Goal: Information Seeking & Learning: Learn about a topic

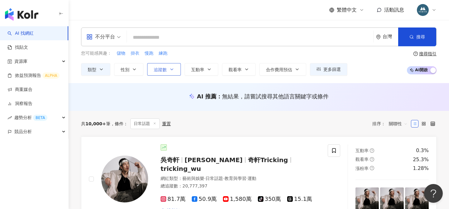
click at [173, 67] on icon "button" at bounding box center [171, 69] width 5 height 5
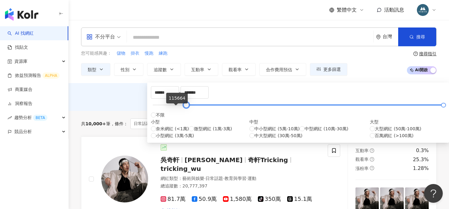
drag, startPoint x: 157, startPoint y: 108, endPoint x: 172, endPoint y: 108, distance: 15.6
click at [185, 107] on div at bounding box center [186, 104] width 3 height 3
drag, startPoint x: 177, startPoint y: 96, endPoint x: 140, endPoint y: 94, distance: 36.8
type input "******"
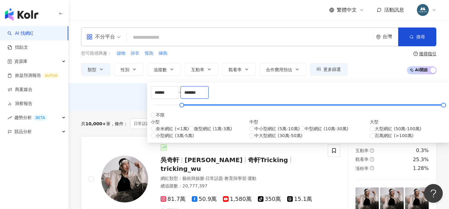
drag, startPoint x: 269, startPoint y: 98, endPoint x: 230, endPoint y: 94, distance: 38.6
click at [230, 94] on div "****** - ******* 不限 小型 奈米網紅 (<1萬) 微型網紅 (1萬-3萬) 小型網紅 (3萬-5萬) 中型 中小型網紅 (5萬-10萬) 中…" at bounding box center [298, 112] width 294 height 53
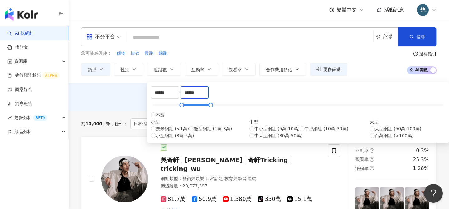
type input "******"
click at [356, 96] on div "AI 推薦 ： 無結果，請嘗試搜尋其他語言關鍵字或條件" at bounding box center [258, 96] width 355 height 8
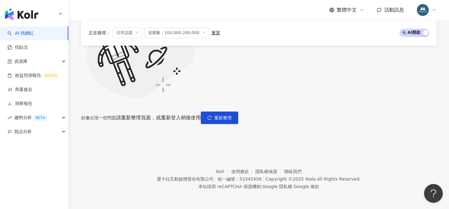
scroll to position [166, 0]
click at [232, 115] on span "重新整理" at bounding box center [222, 117] width 17 height 5
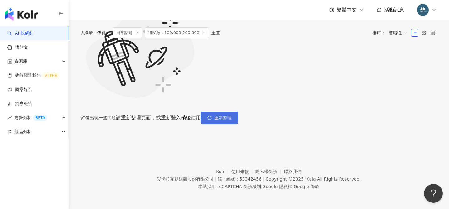
scroll to position [0, 0]
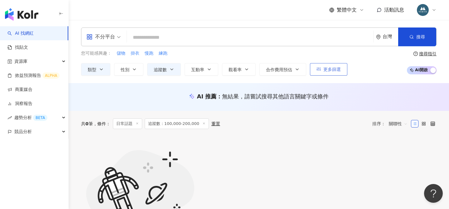
click at [318, 72] on button "更多篩選" at bounding box center [328, 69] width 37 height 12
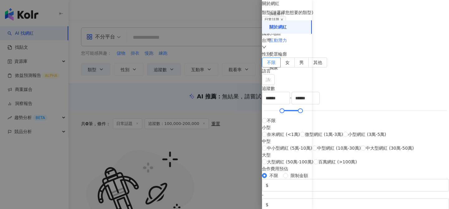
click at [284, 45] on div "互動潛力" at bounding box center [287, 41] width 50 height 14
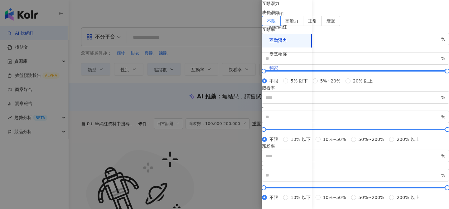
click at [287, 61] on div "獨家" at bounding box center [287, 68] width 50 height 14
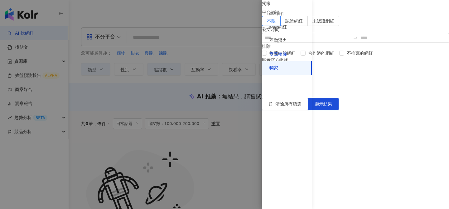
click at [275, 52] on div "受眾輪廓" at bounding box center [277, 54] width 17 height 6
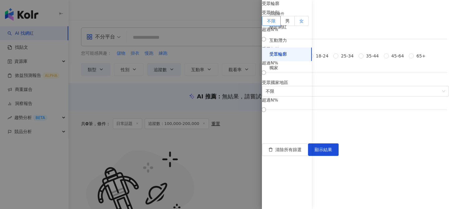
click at [309, 26] on label "女" at bounding box center [302, 21] width 14 height 10
drag, startPoint x: 323, startPoint y: 70, endPoint x: 392, endPoint y: 74, distance: 69.0
click at [373, 41] on div at bounding box center [371, 38] width 3 height 3
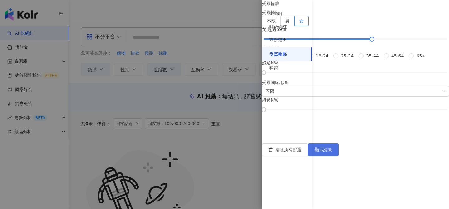
click at [339, 156] on button "顯示結果" at bounding box center [323, 149] width 31 height 12
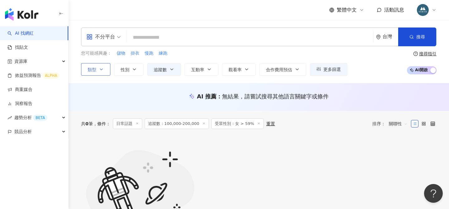
click at [94, 72] on button "類型" at bounding box center [95, 69] width 29 height 12
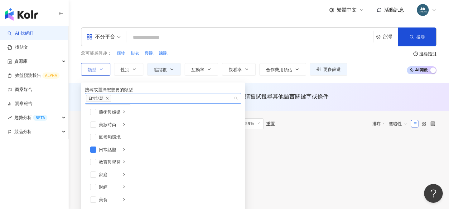
click at [109, 100] on icon "close" at bounding box center [107, 98] width 3 height 3
click at [283, 88] on div "AI 推薦 ： 無結果，請嘗試搜尋其他語言關鍵字或條件" at bounding box center [259, 97] width 380 height 28
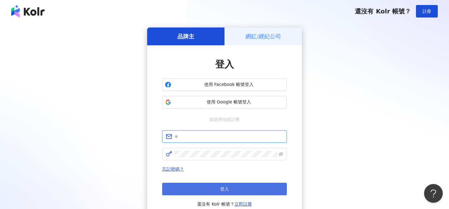
type input "**********"
click at [222, 186] on span "登入" at bounding box center [224, 188] width 9 height 5
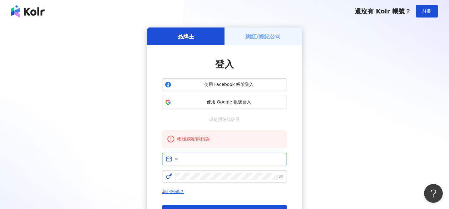
type input "**********"
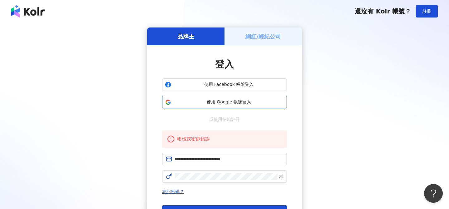
click at [215, 101] on span "使用 Google 帳號登入" at bounding box center [229, 102] width 110 height 6
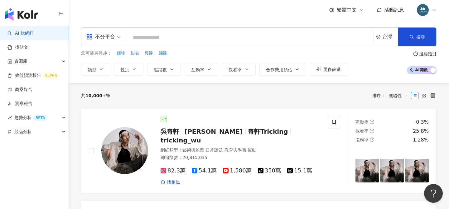
click at [152, 35] on input "search" at bounding box center [249, 37] width 241 height 12
click at [94, 72] on button "類型" at bounding box center [95, 69] width 29 height 12
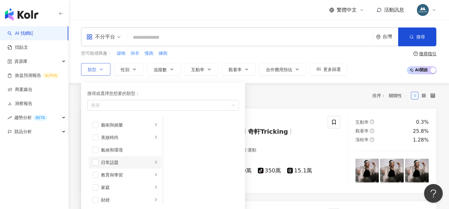
click at [99, 161] on li "日常話題" at bounding box center [125, 162] width 73 height 12
click at [97, 162] on span "button" at bounding box center [95, 162] width 6 height 6
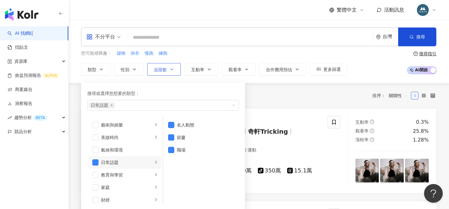
click at [168, 68] on button "追蹤數" at bounding box center [164, 69] width 34 height 12
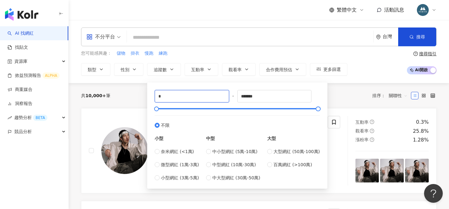
drag, startPoint x: 169, startPoint y: 92, endPoint x: 150, endPoint y: 90, distance: 19.2
click at [150, 90] on div "* - ******* 不限 小型 奈米網紅 (<1萬) 微型網紅 (1萬-3萬) 小型網紅 (3萬-5萬) 中型 中小型網紅 (5萬-10萬) 中型網紅 (…" at bounding box center [237, 135] width 180 height 106
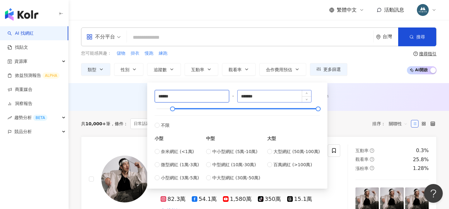
type input "******"
drag, startPoint x: 263, startPoint y: 97, endPoint x: 238, endPoint y: 91, distance: 25.9
click at [238, 91] on div "****** - ******* 不限 小型 奈米網紅 (<1萬) 微型網紅 (1萬-3萬) 小型網紅 (3萬-5萬) 中型 中小型網紅 (5萬-10萬) 中…" at bounding box center [237, 135] width 165 height 91
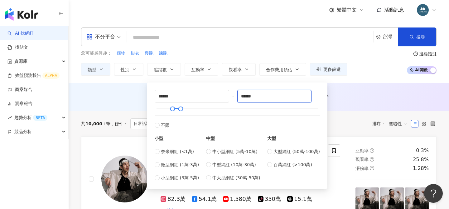
type input "******"
click at [376, 88] on div "AI 推薦 ： 無結果，請嘗試搜尋其他語言關鍵字或條件" at bounding box center [259, 97] width 380 height 28
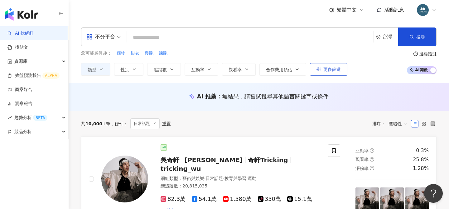
click at [329, 73] on button "更多篩選" at bounding box center [328, 69] width 37 height 12
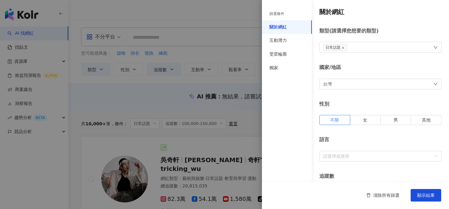
type input "******"
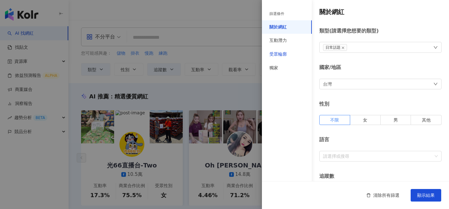
click at [280, 53] on div "受眾輪廓" at bounding box center [277, 54] width 17 height 6
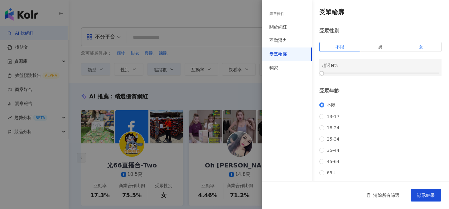
click at [426, 47] on label "女" at bounding box center [421, 47] width 41 height 10
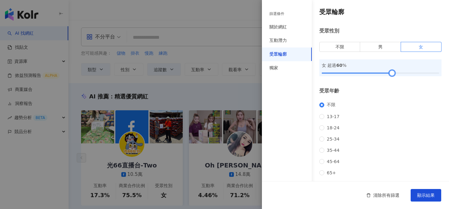
drag, startPoint x: 324, startPoint y: 72, endPoint x: 394, endPoint y: 71, distance: 70.4
click at [394, 71] on div at bounding box center [391, 72] width 3 height 3
click at [422, 196] on span "顯示結果" at bounding box center [425, 194] width 17 height 5
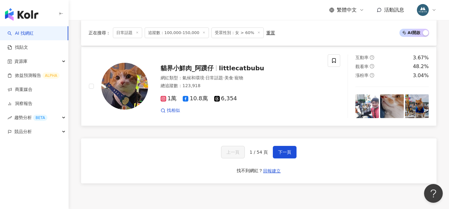
scroll to position [1167, 0]
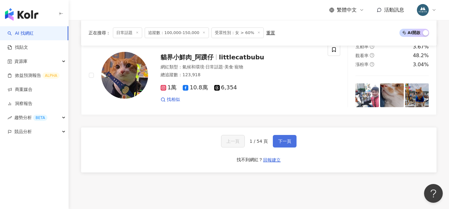
click at [283, 138] on span "下一頁" at bounding box center [284, 140] width 13 height 5
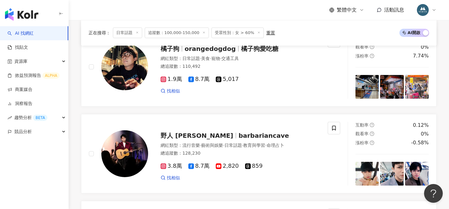
scroll to position [1213, 0]
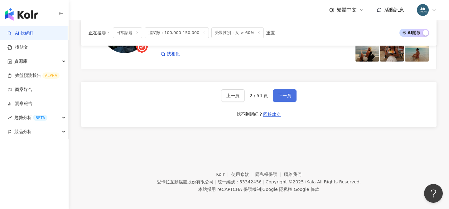
click at [280, 93] on span "下一頁" at bounding box center [284, 95] width 13 height 5
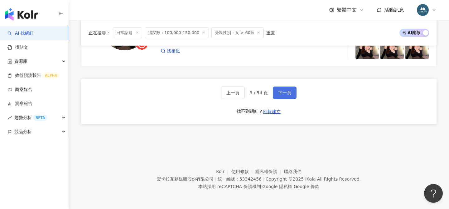
click at [289, 95] on button "下一頁" at bounding box center [285, 92] width 24 height 12
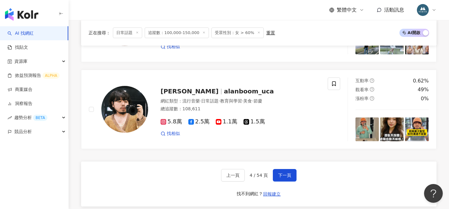
scroll to position [1145, 0]
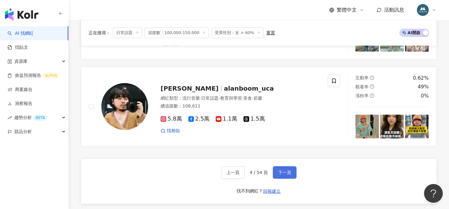
click at [286, 166] on button "下一頁" at bounding box center [285, 172] width 24 height 12
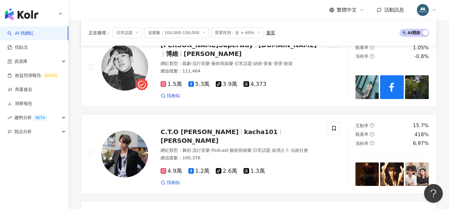
scroll to position [664, 0]
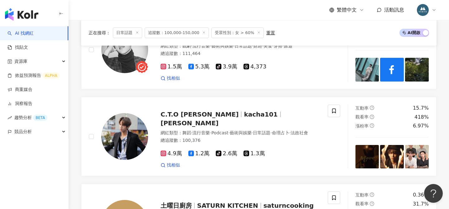
click at [137, 31] on icon at bounding box center [137, 32] width 3 height 3
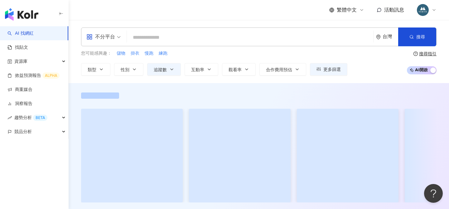
click at [156, 36] on input "search" at bounding box center [249, 37] width 241 height 12
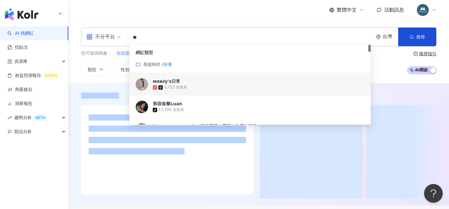
type input "**"
click at [94, 82] on div "不分平台 ** 台灣 搜尋 customizedTag 3657de0e-30ef-468f-af6f-660090890057 97258e1f-20b8-…" at bounding box center [259, 51] width 380 height 63
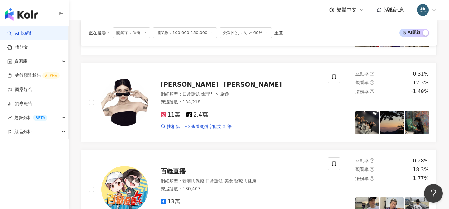
scroll to position [519, 0]
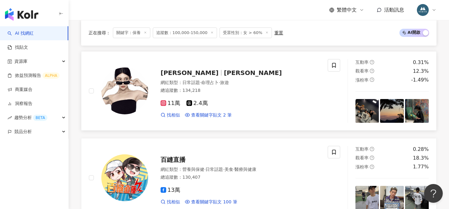
click at [189, 70] on span "[PERSON_NAME]" at bounding box center [190, 72] width 58 height 7
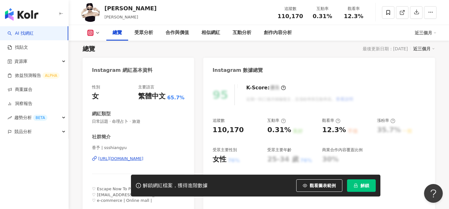
scroll to position [57, 0]
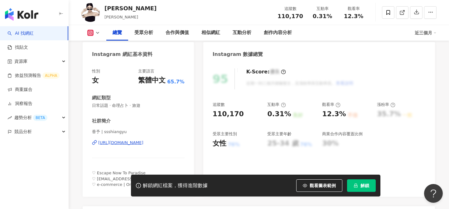
click at [143, 142] on div "[URL][DOMAIN_NAME]" at bounding box center [120, 143] width 45 height 6
